Goal: Information Seeking & Learning: Understand process/instructions

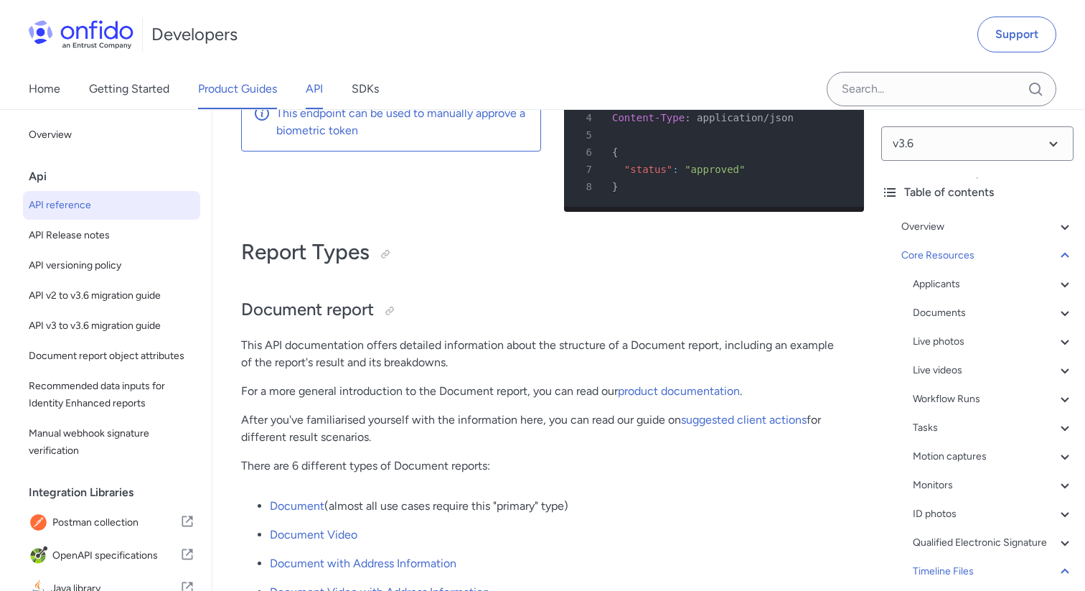
click at [265, 85] on link "Product Guides" at bounding box center [237, 89] width 79 height 40
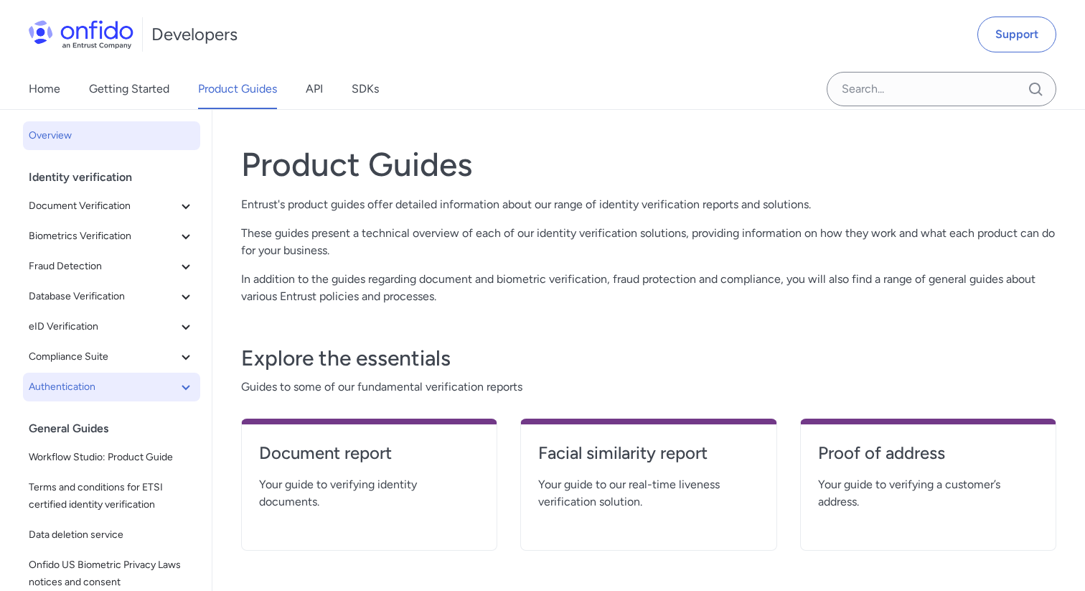
click at [141, 380] on span "Authentication" at bounding box center [103, 386] width 149 height 17
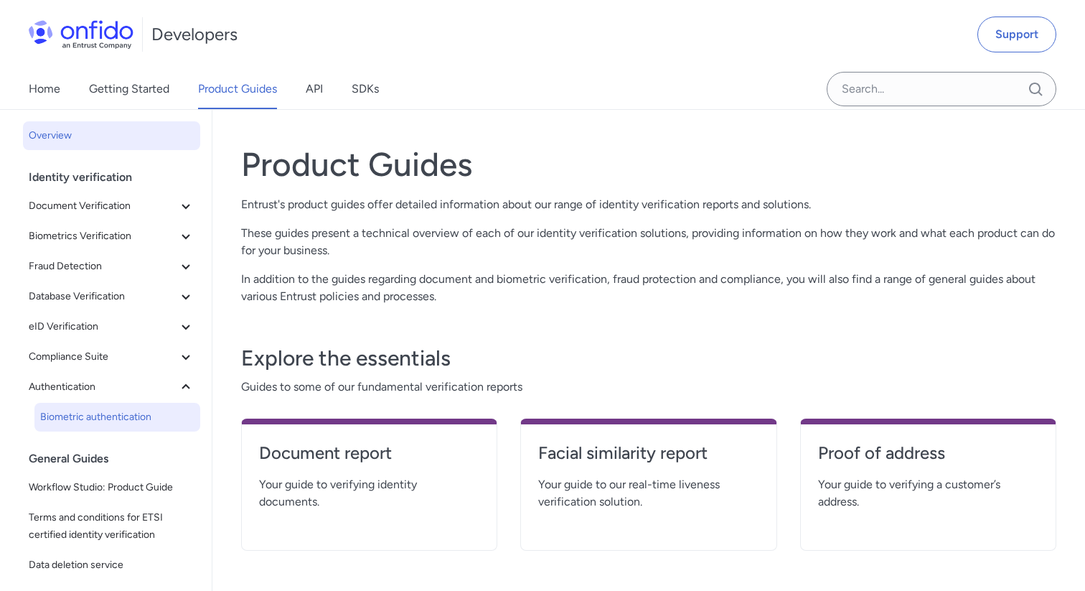
click at [126, 428] on link "Biometric authentication" at bounding box center [117, 417] width 166 height 29
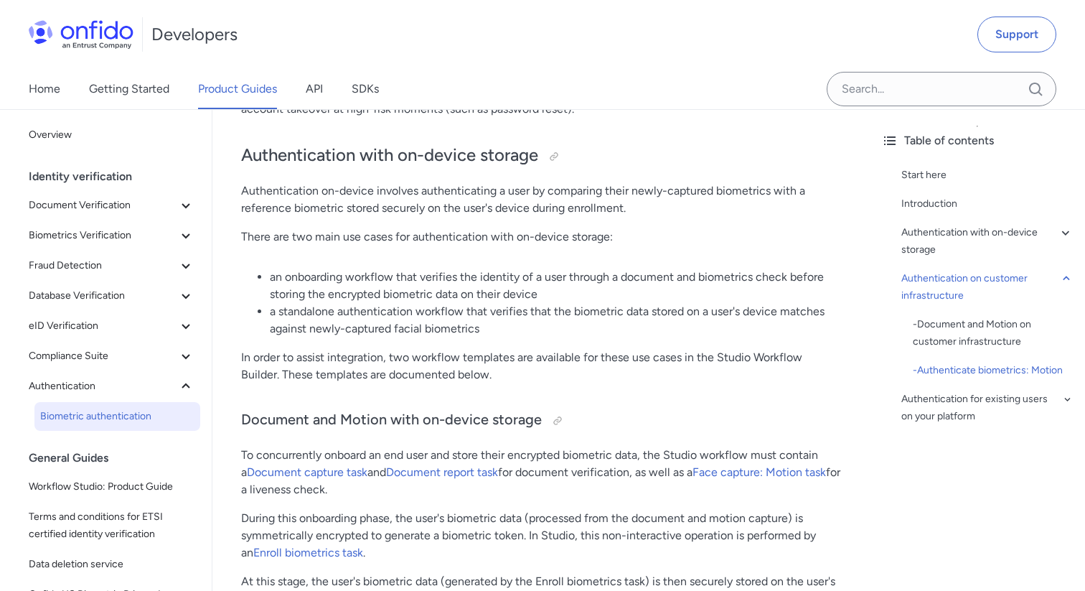
scroll to position [4528, 0]
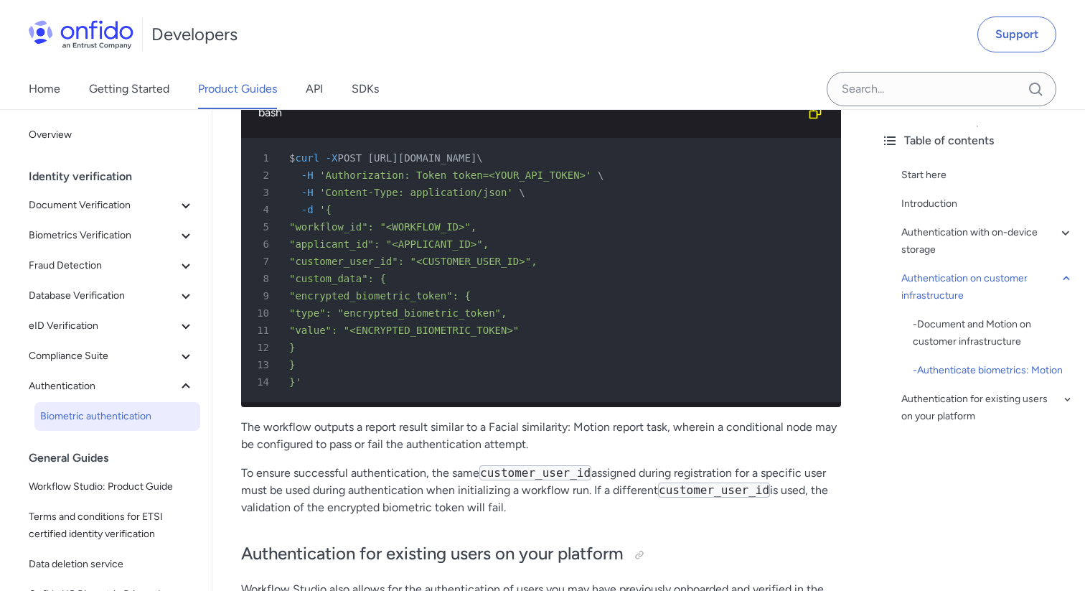
click at [388, 357] on div "13 }" at bounding box center [534, 364] width 574 height 17
drag, startPoint x: 312, startPoint y: 294, endPoint x: 318, endPoint y: 342, distance: 48.4
click at [318, 342] on pre "1 $ curl -X POST https://api.eu.onfido.com/v3.6/workflow_runs \ 2 -H 'Authoriza…" at bounding box center [541, 270] width 600 height 264
copy pre ""encrypted_biometric_token": { 10 "type": "encrypted_biometric_token", 11 "valu…"
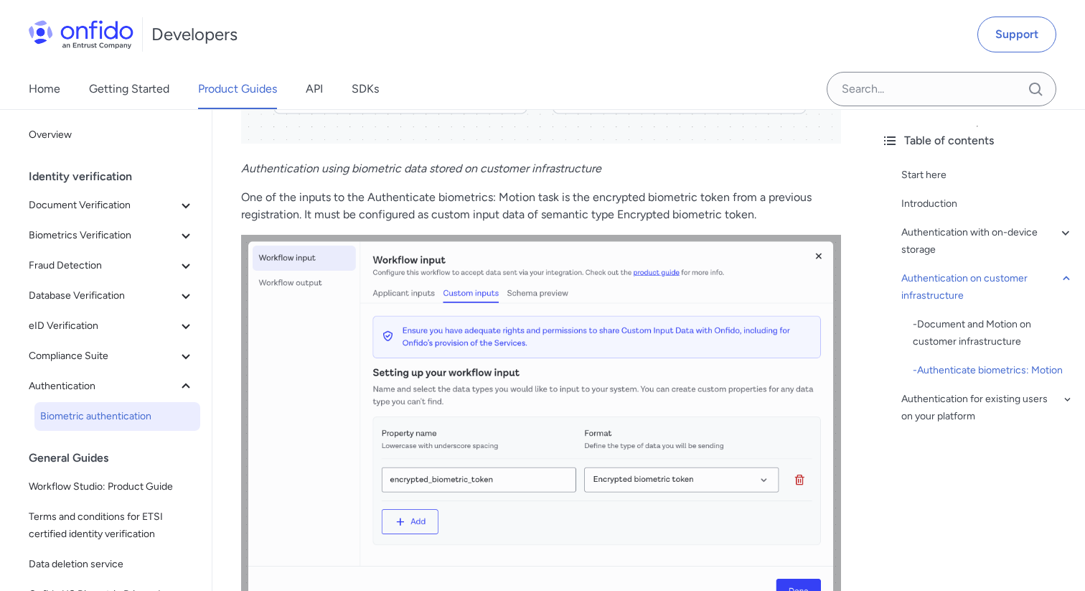
scroll to position [3906, 0]
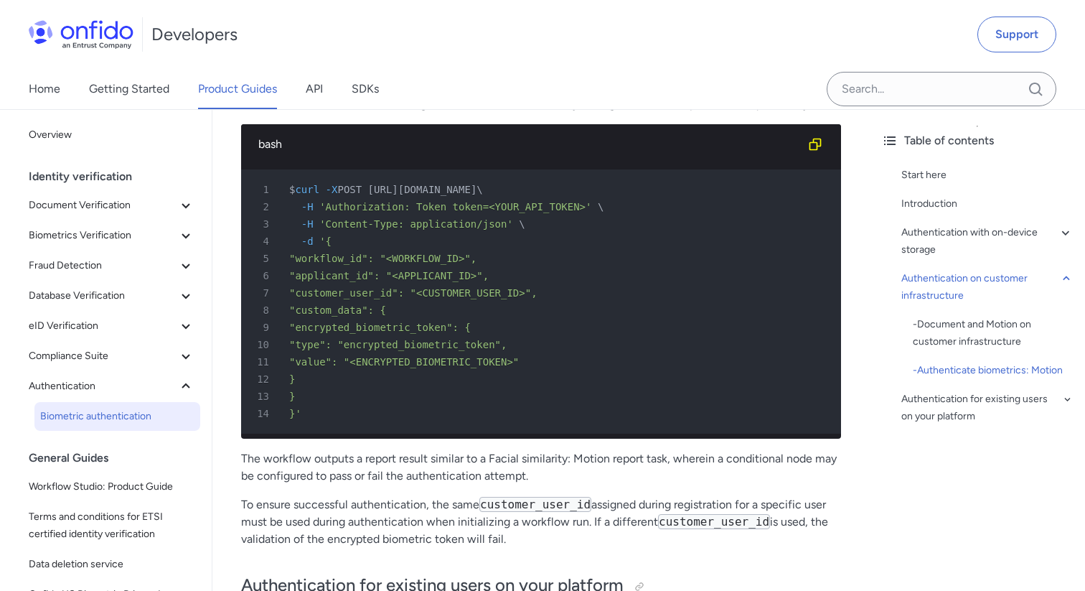
click at [596, 212] on div "2 -H 'Authorization: Token token=<YOUR_API_TOKEN>' \" at bounding box center [534, 206] width 574 height 17
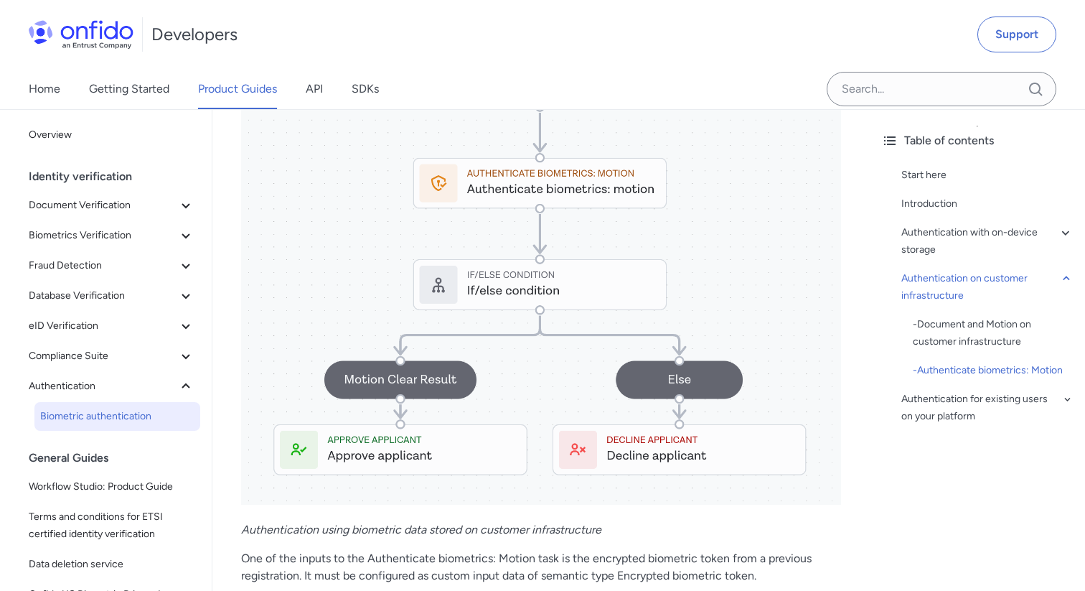
scroll to position [3141, 0]
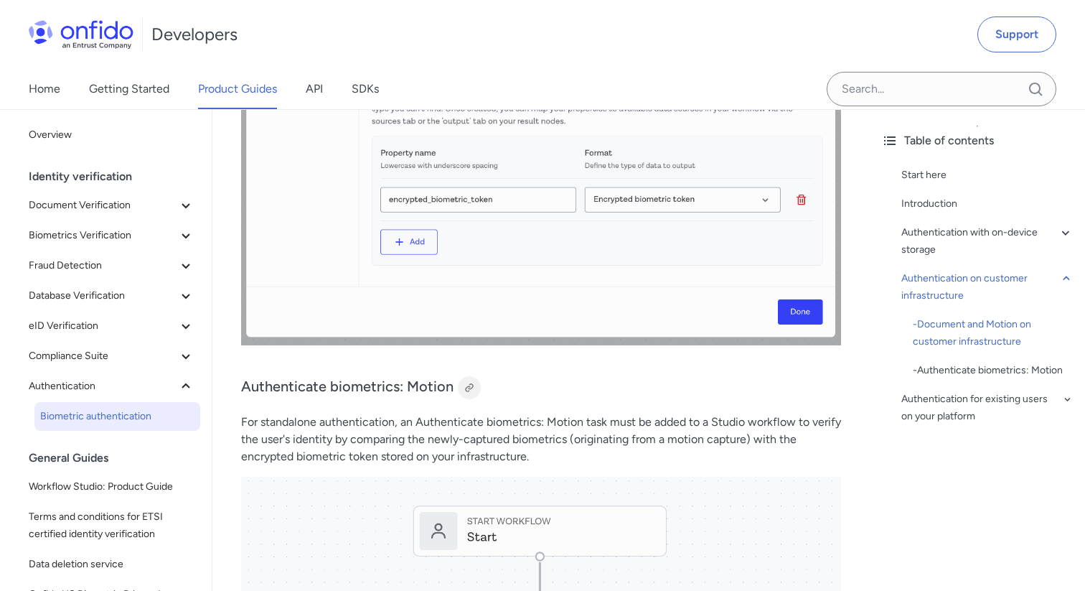
click at [467, 388] on div at bounding box center [469, 387] width 11 height 11
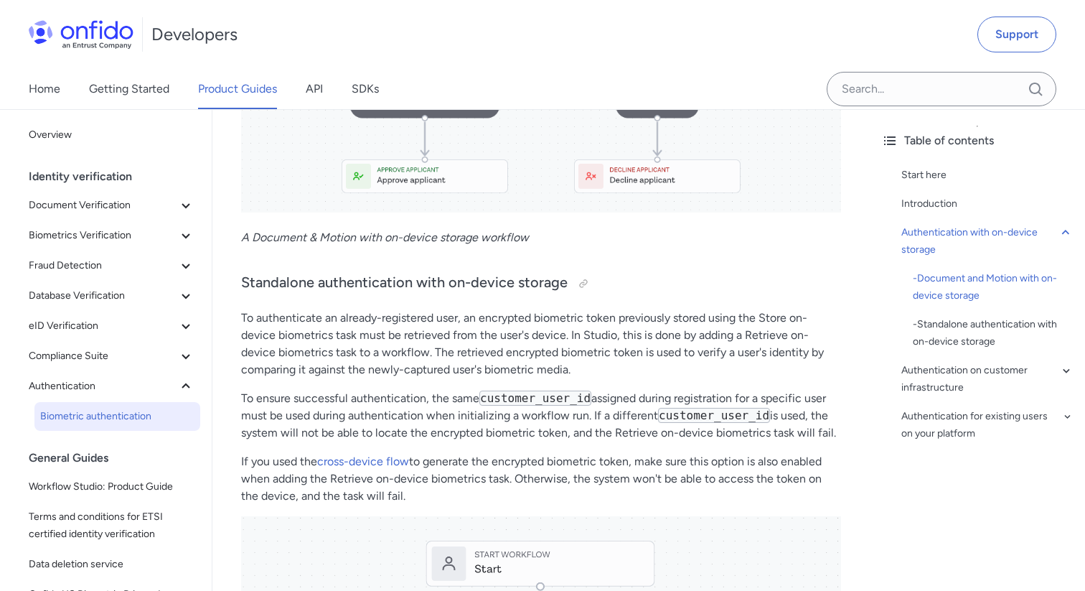
scroll to position [1336, 0]
